Goal: Task Accomplishment & Management: Manage account settings

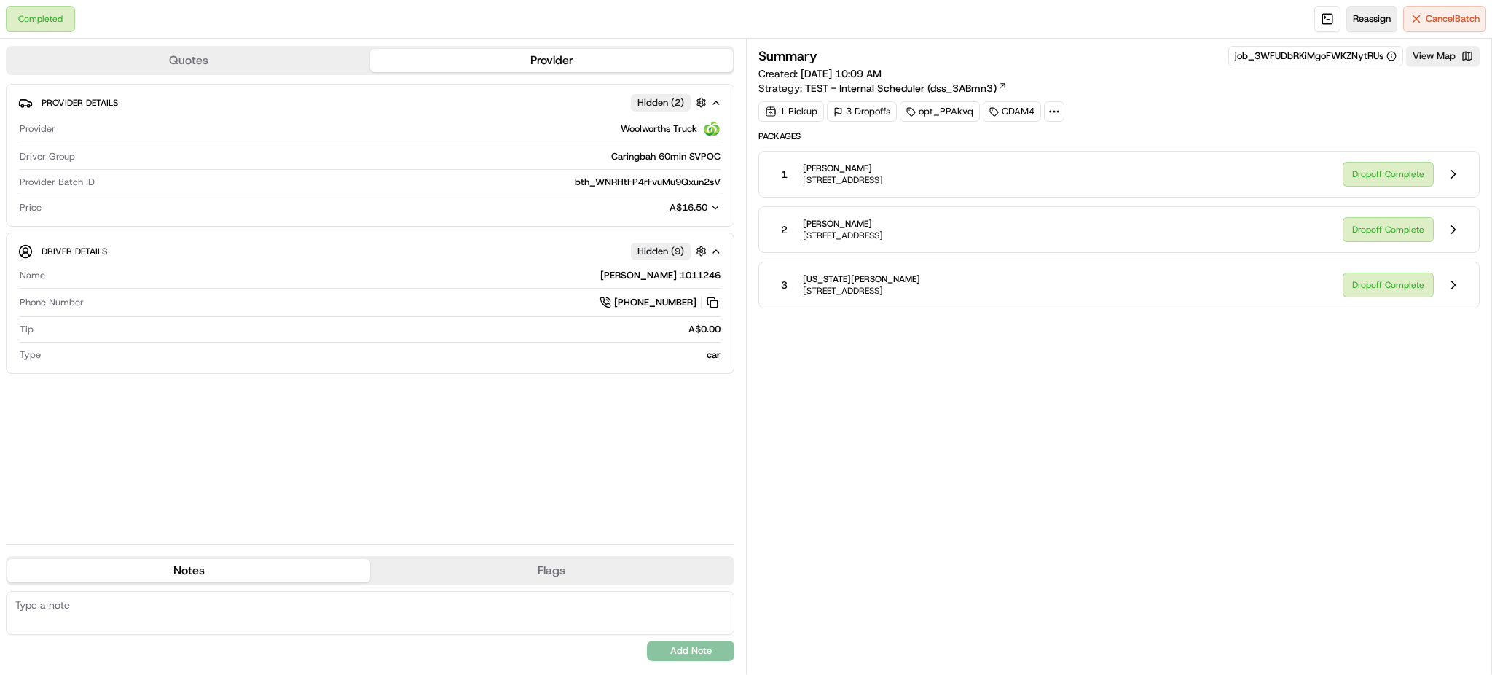
click at [1356, 17] on span "Reassign" at bounding box center [1372, 18] width 38 height 13
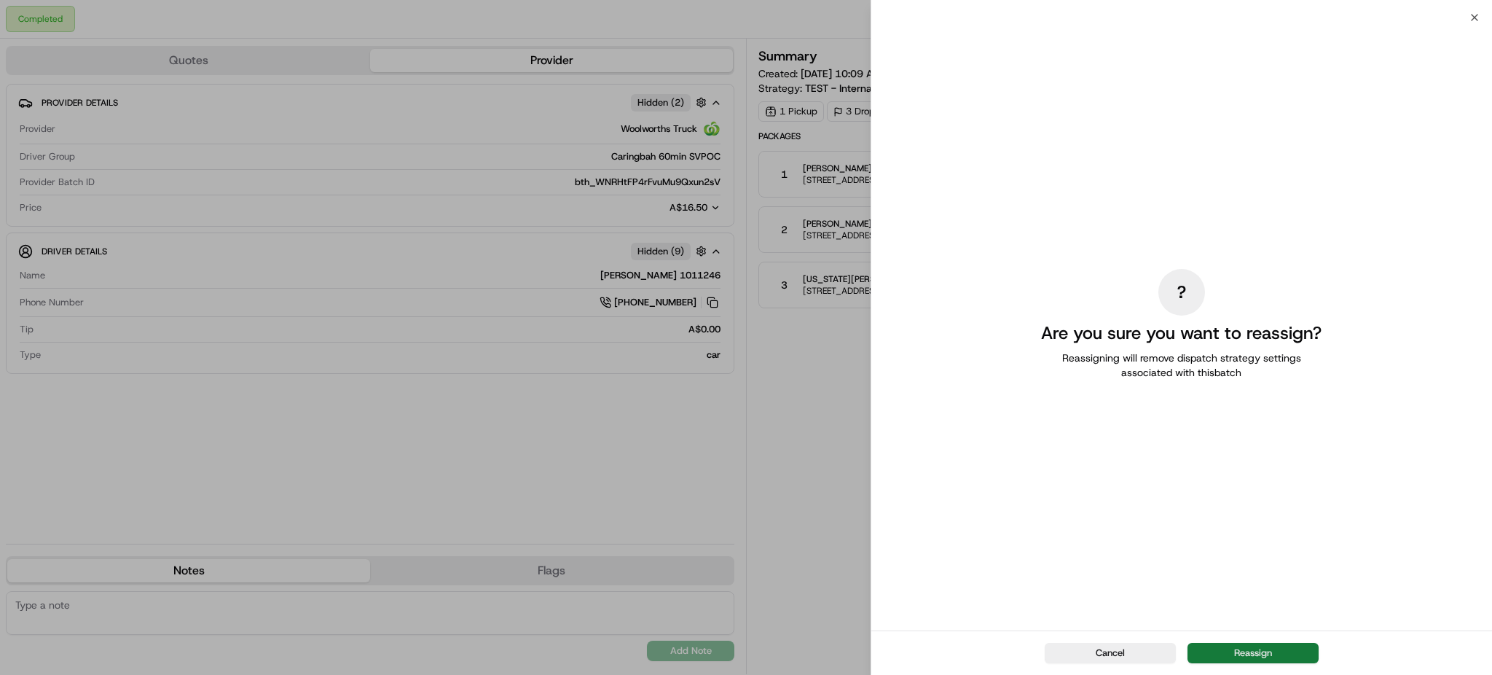
click at [1278, 656] on button "Reassign" at bounding box center [1252, 652] width 131 height 20
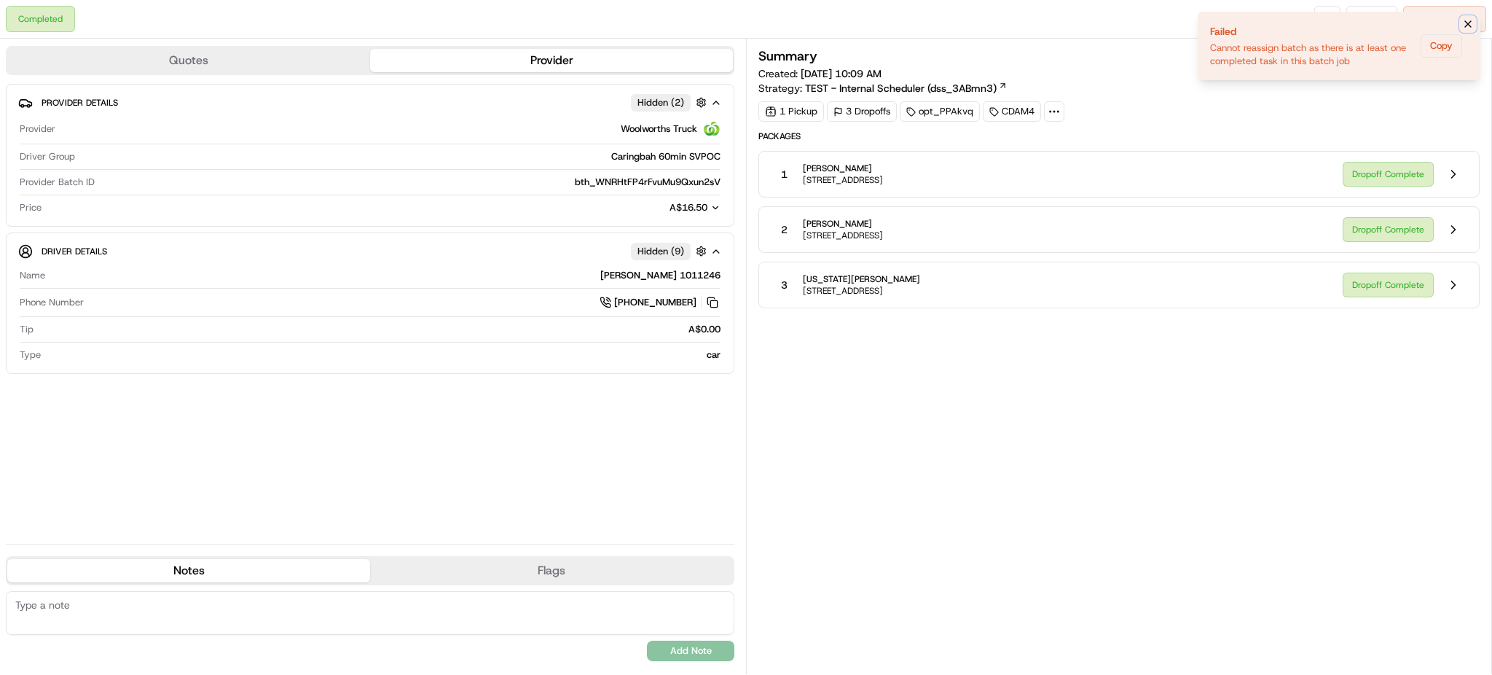
click at [1465, 28] on icon "Notifications (F8)" at bounding box center [1468, 24] width 12 height 12
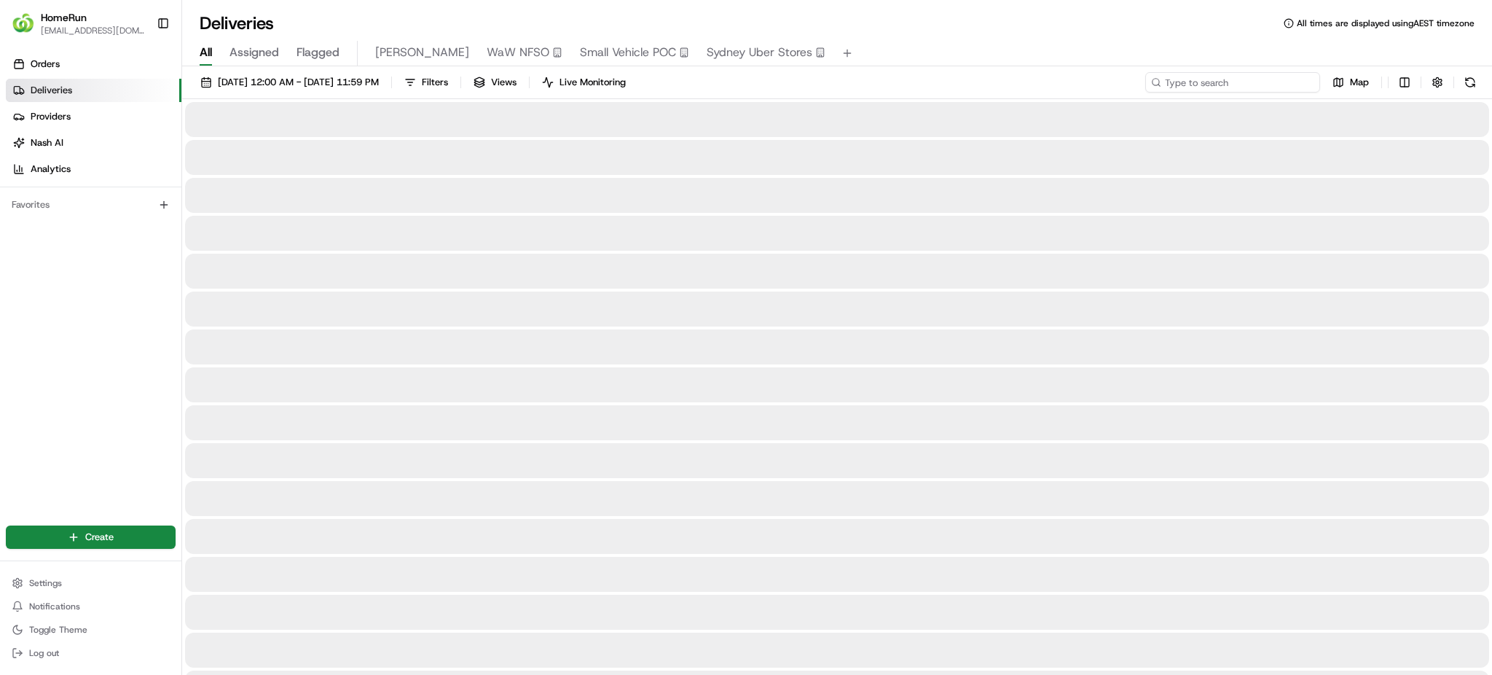
click at [1255, 85] on input at bounding box center [1232, 82] width 175 height 20
paste input "266012939"
click at [1163, 82] on input "266012939" at bounding box center [1232, 82] width 175 height 20
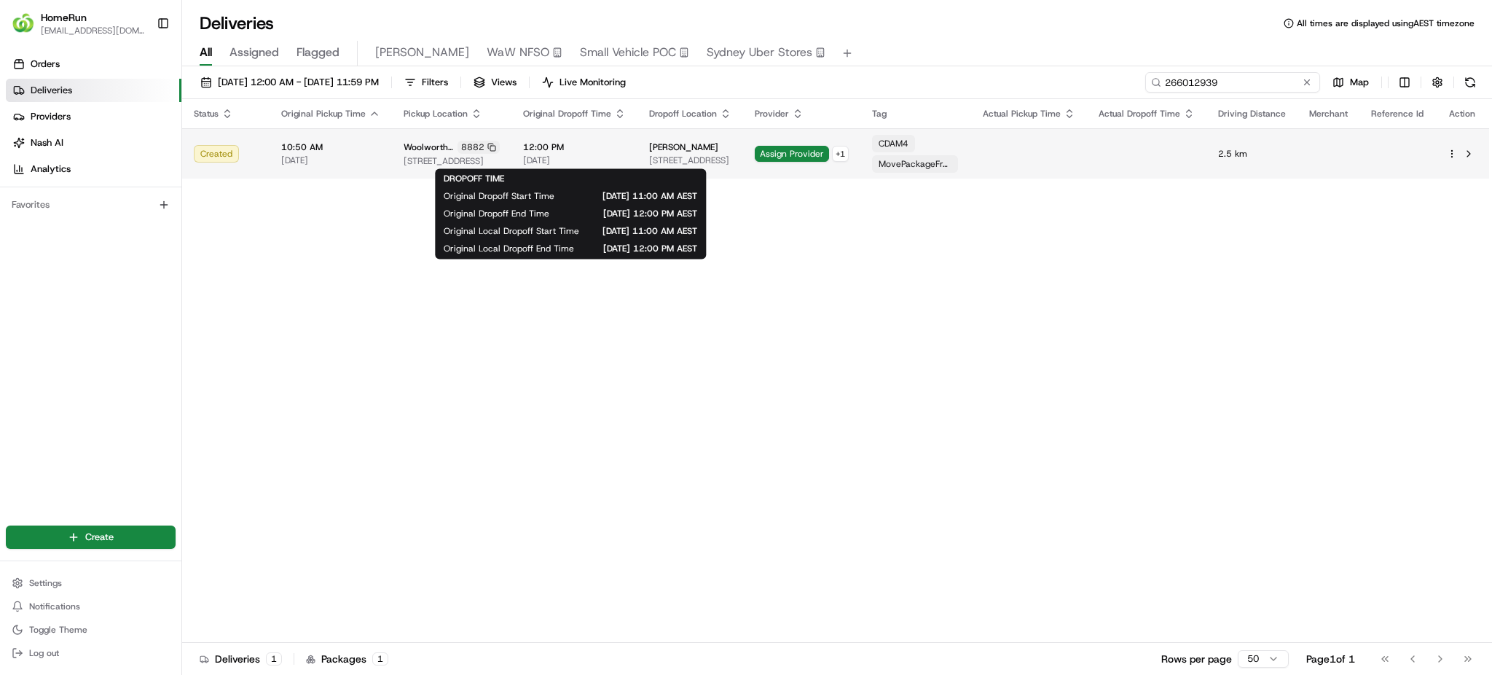
type input "266012939"
click at [599, 152] on div "12:00 PM 23/08/2025" at bounding box center [574, 153] width 103 height 25
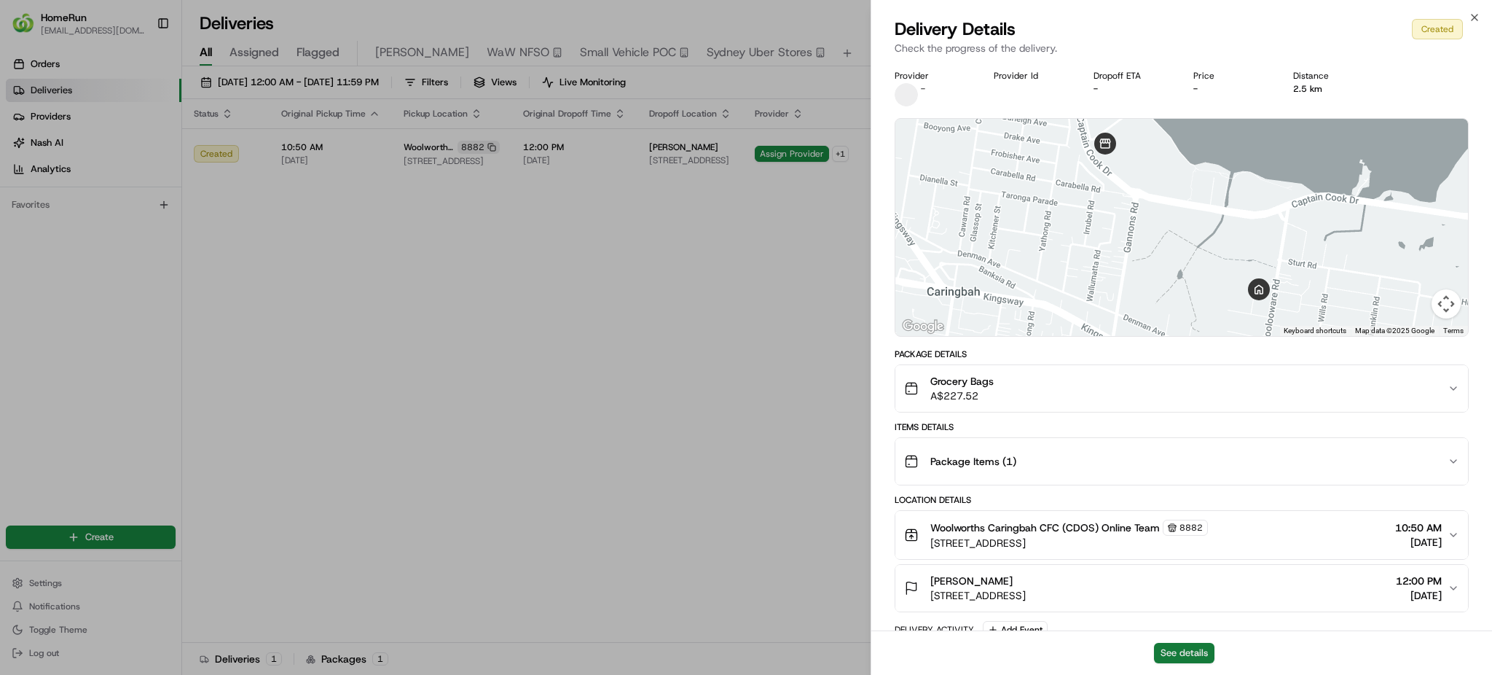
click at [1179, 652] on button "See details" at bounding box center [1184, 652] width 60 height 20
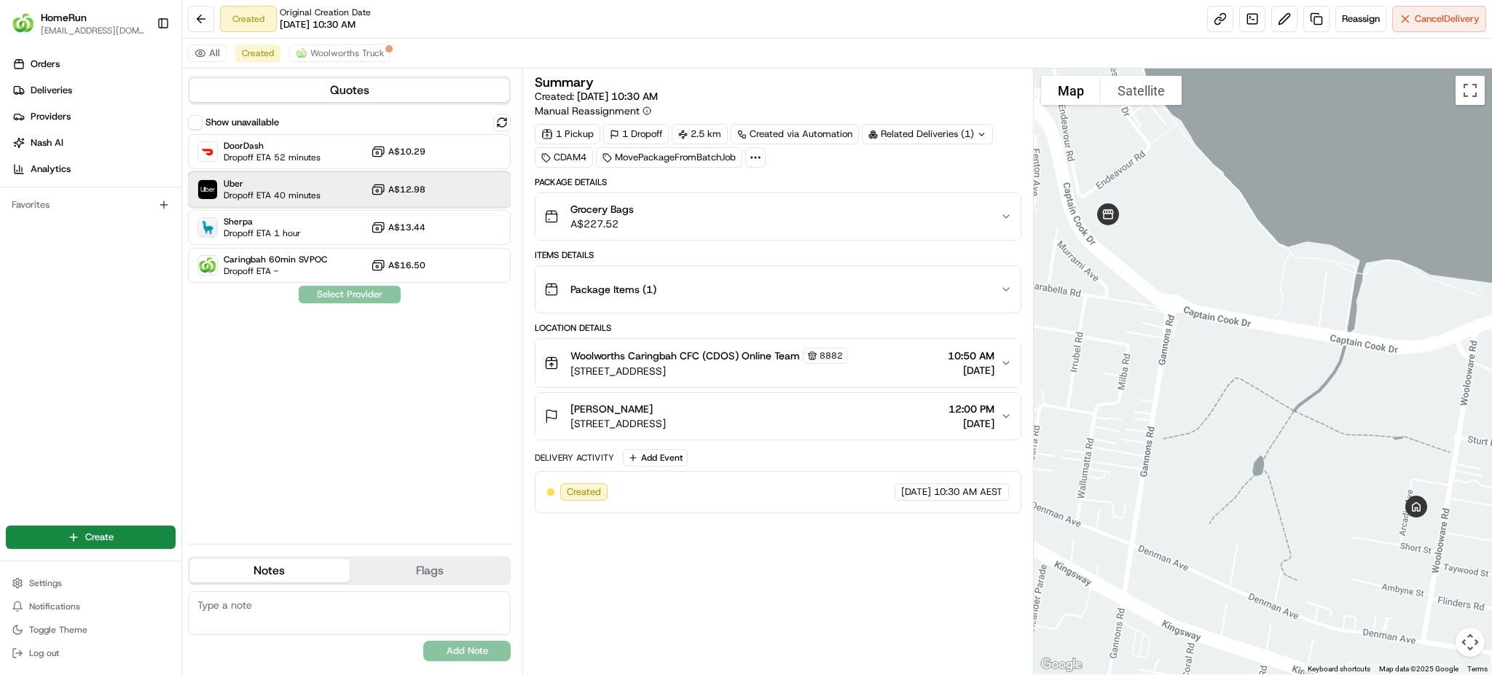
click at [319, 199] on span "Dropoff ETA 40 minutes" at bounding box center [272, 195] width 97 height 12
click at [357, 297] on button "Assign Provider" at bounding box center [349, 294] width 103 height 17
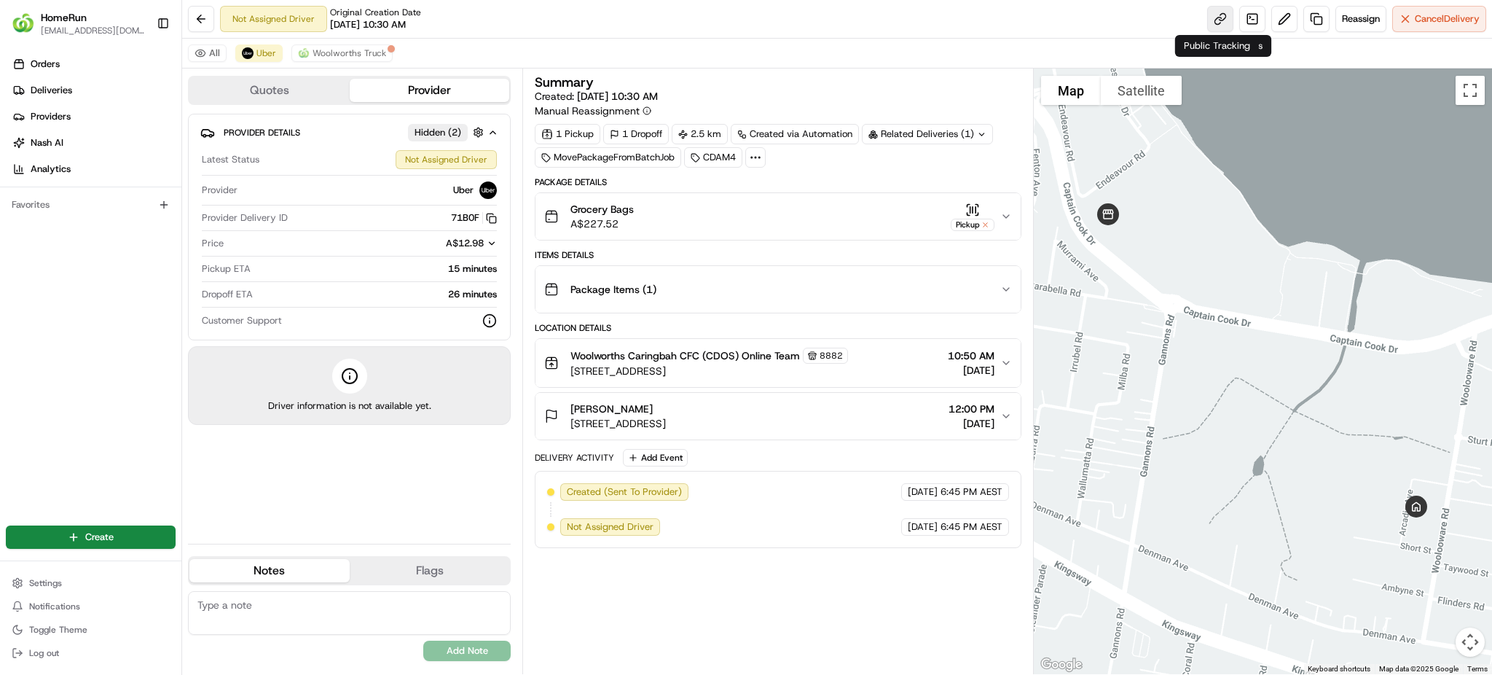
click at [1222, 17] on link at bounding box center [1220, 19] width 26 height 26
click at [361, 47] on span "Woolworths Truck" at bounding box center [350, 53] width 74 height 12
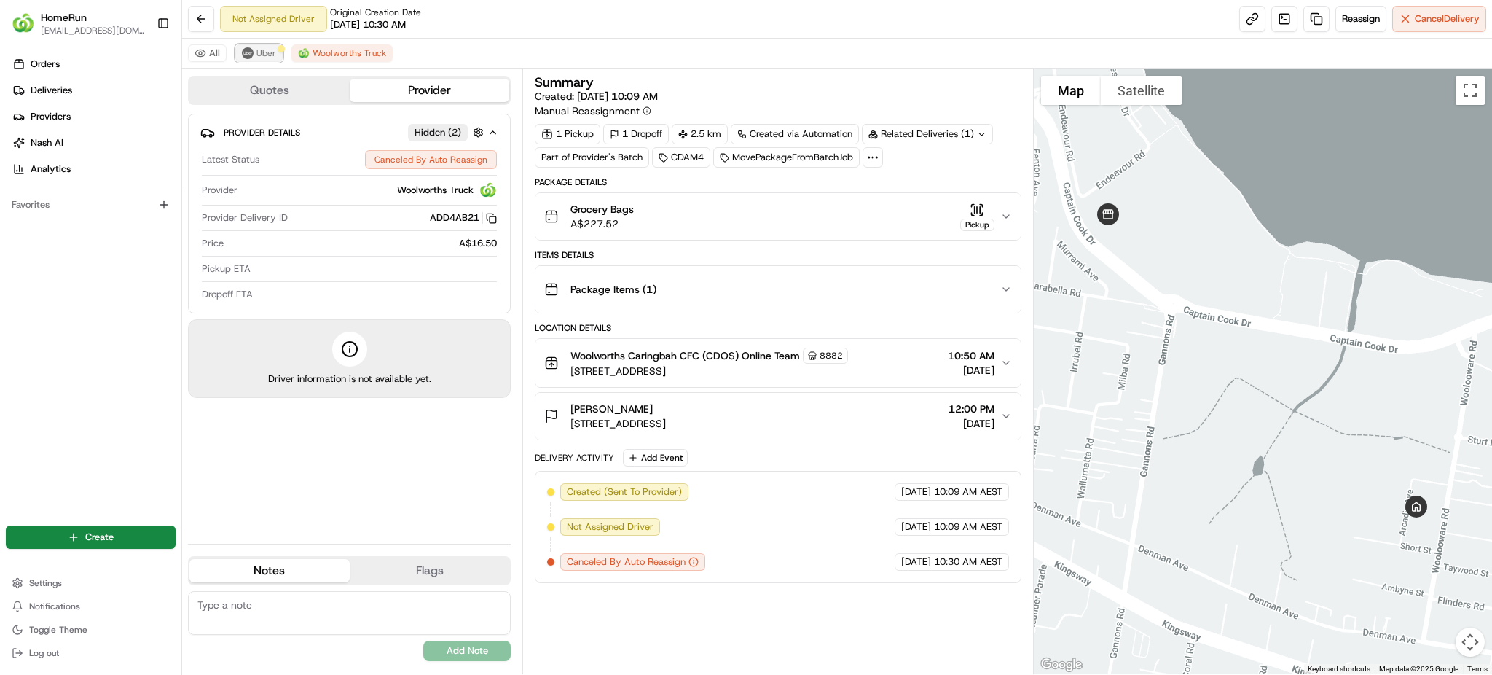
click at [262, 57] on span "Uber" at bounding box center [266, 53] width 20 height 12
